Goal: Information Seeking & Learning: Learn about a topic

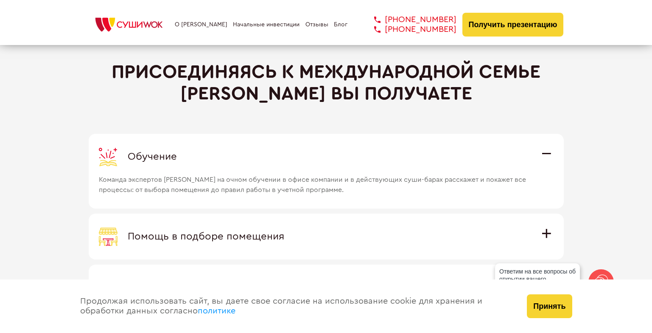
scroll to position [2370, 0]
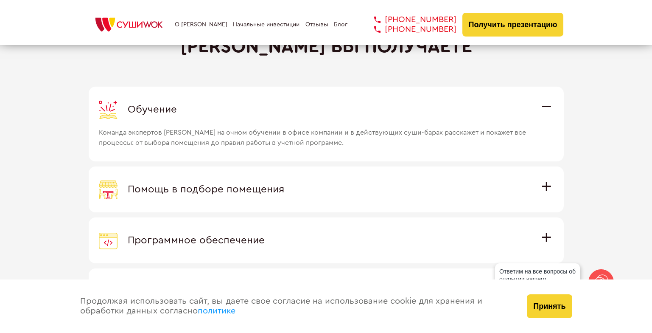
click at [284, 189] on span "Помощь в подборе помещения" at bounding box center [206, 189] width 157 height 10
click at [0, 0] on input "Помощь в подборе помещения Наши специалисты оценят варианты помещения в вашем г…" at bounding box center [0, 0] width 0 height 0
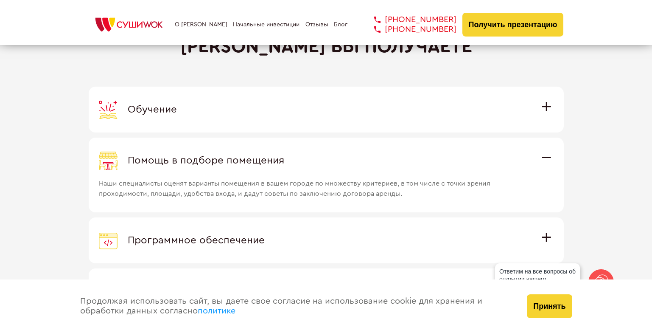
click at [265, 236] on span "Программное обеспечение" at bounding box center [196, 240] width 137 height 10
click at [0, 0] on input "Программное обеспечение Программное обеспечение разработано специально для [PER…" at bounding box center [0, 0] width 0 height 0
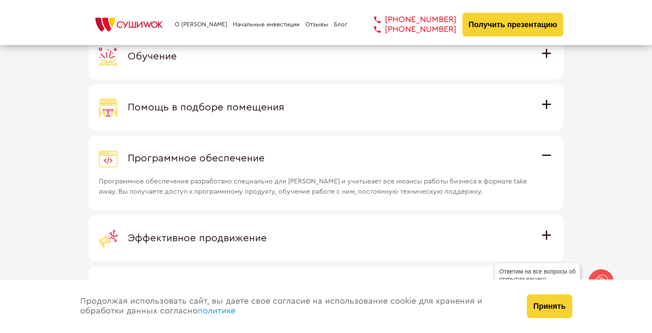
scroll to position [2455, 0]
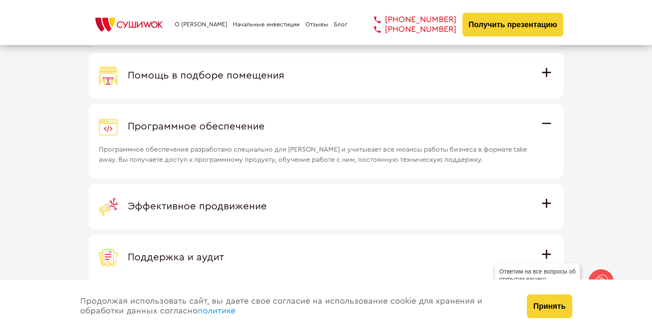
click at [267, 208] on span "Эффективное продвижение" at bounding box center [197, 206] width 139 height 10
click at [0, 0] on input "Эффективное продвижение Все рекламные материалы предоставляются централизованно…" at bounding box center [0, 0] width 0 height 0
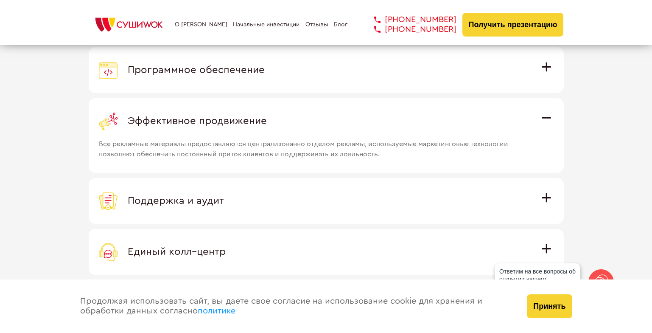
scroll to position [2540, 0]
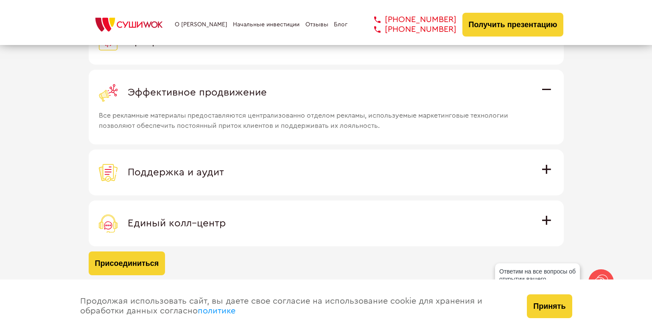
click at [224, 173] on span "Поддержка и аудит" at bounding box center [176, 172] width 96 height 10
click at [0, 0] on input "Поддержка и аудит Аудит работы с целью поиска точек роста и постоянная поддержк…" at bounding box center [0, 0] width 0 height 0
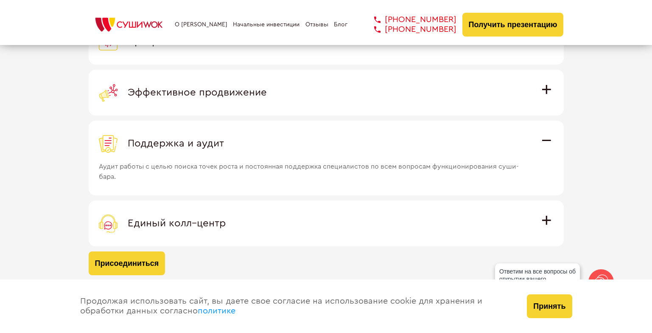
click at [226, 220] on span "Единый колл–центр" at bounding box center [177, 223] width 98 height 10
click at [0, 0] on input "Единый колл–центр Полностью интегрирован с программным обеспечением: вы не проп…" at bounding box center [0, 0] width 0 height 0
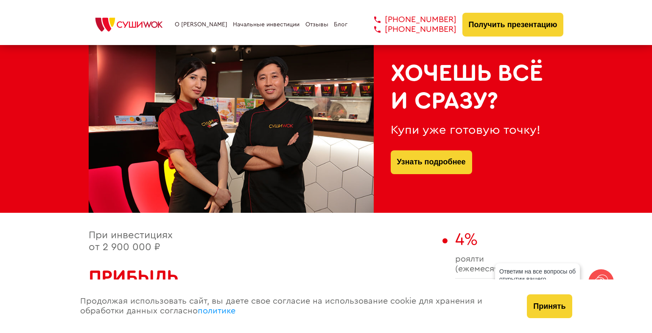
scroll to position [0, 0]
